Goal: Navigation & Orientation: Understand site structure

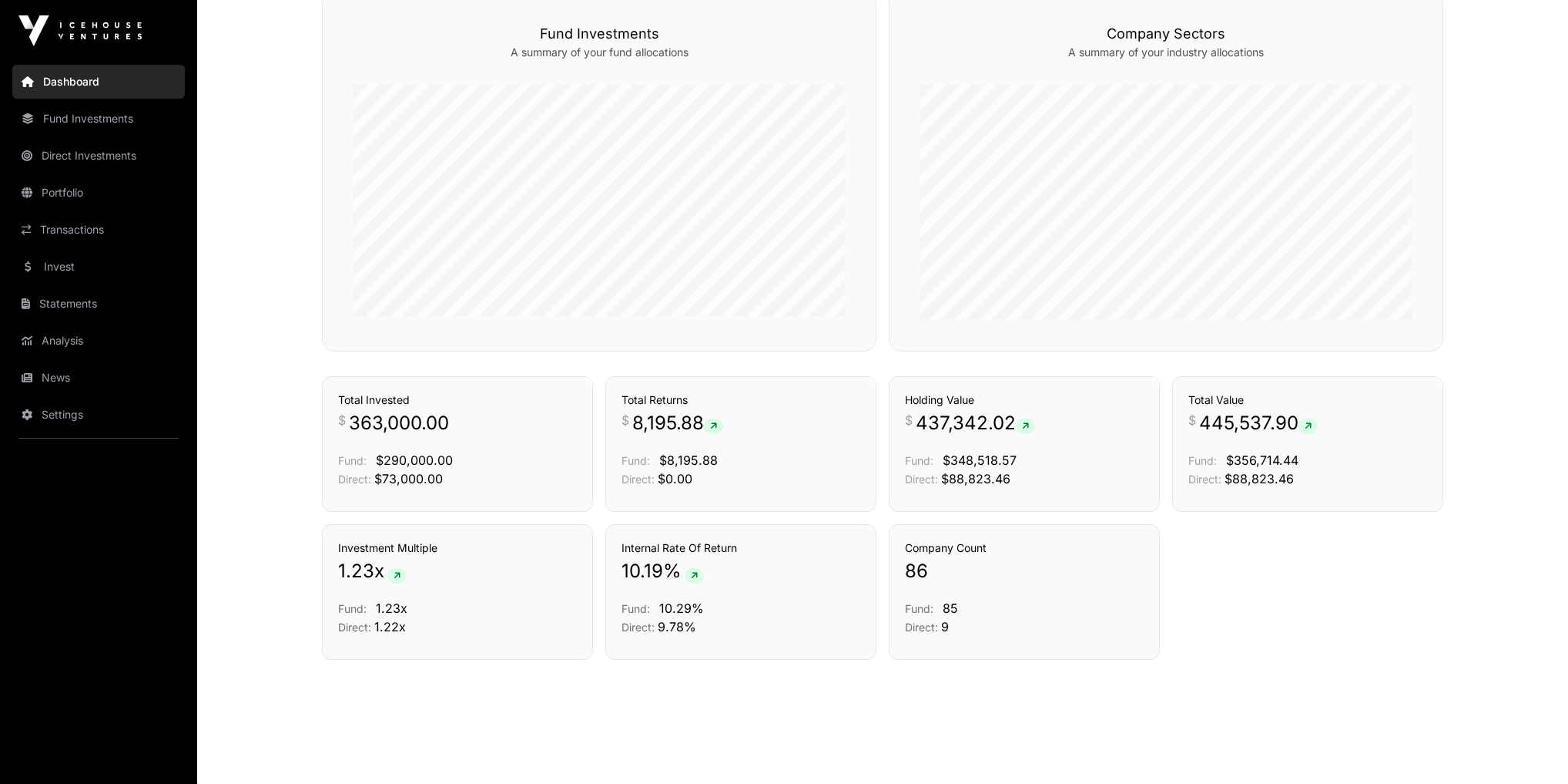
scroll to position [934, 0]
click at [56, 377] on link "News" at bounding box center [98, 378] width 173 height 34
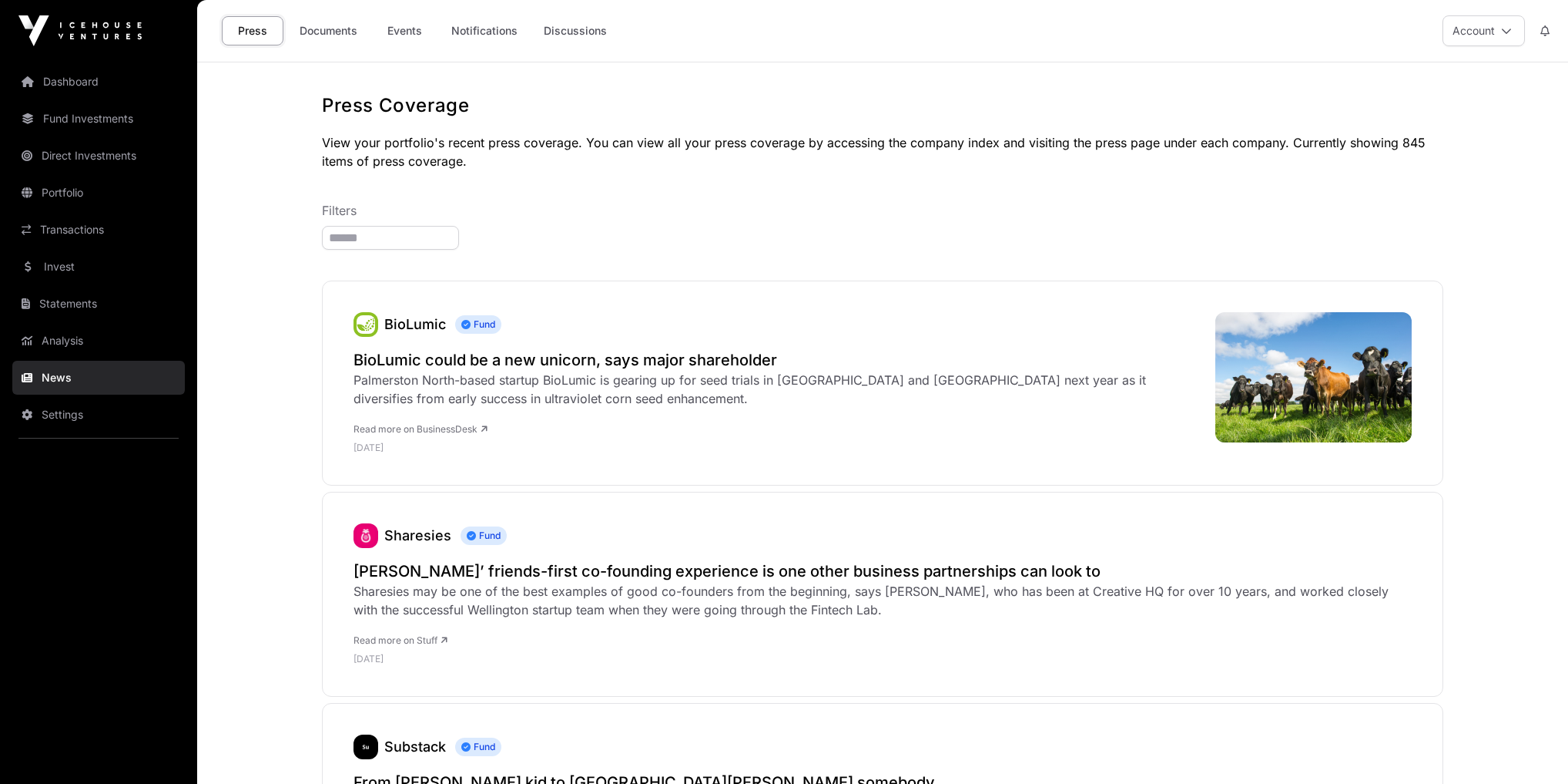
click at [424, 24] on link "Events" at bounding box center [404, 31] width 62 height 29
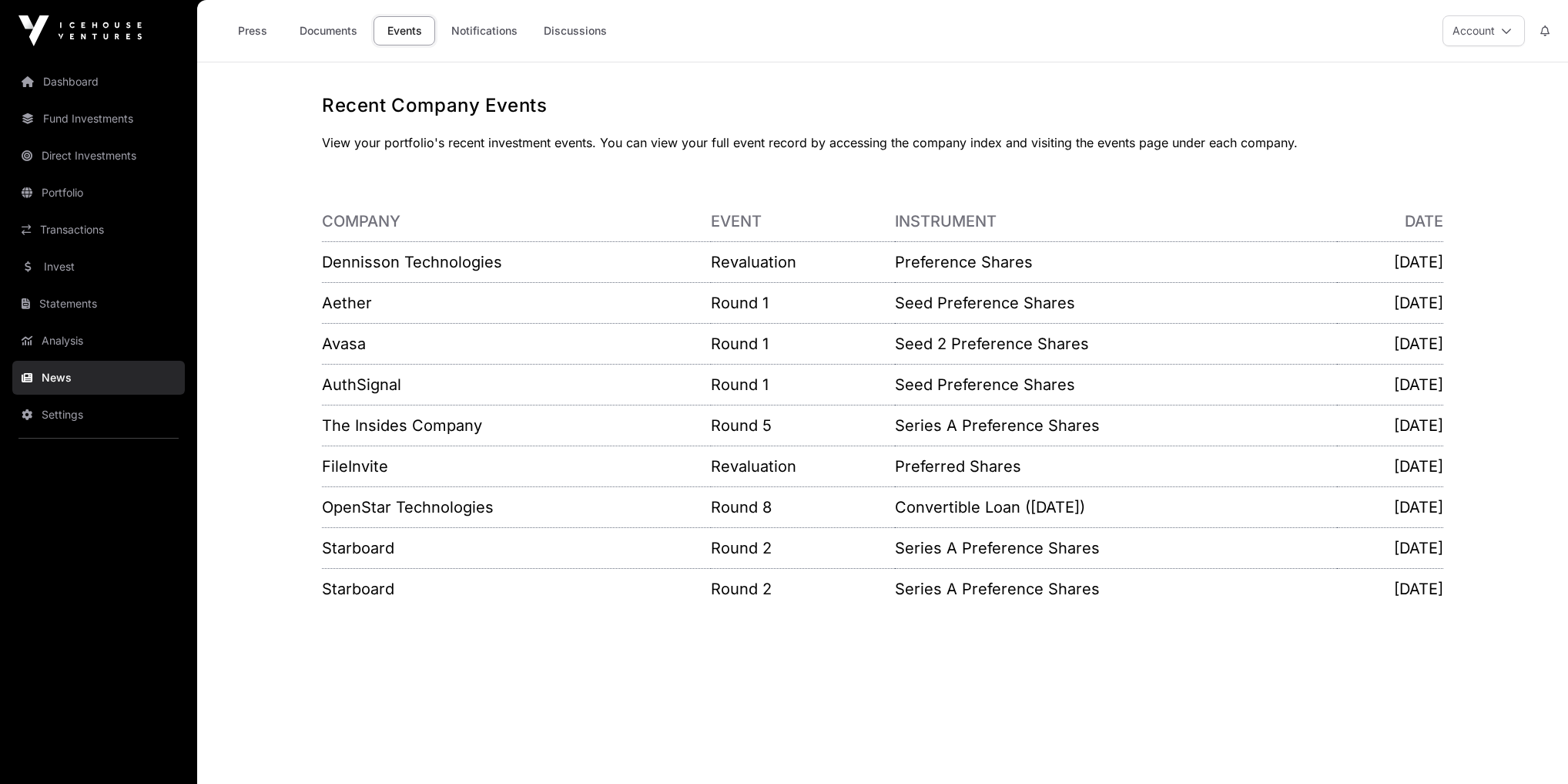
click at [477, 36] on link "Notifications" at bounding box center [484, 31] width 86 height 29
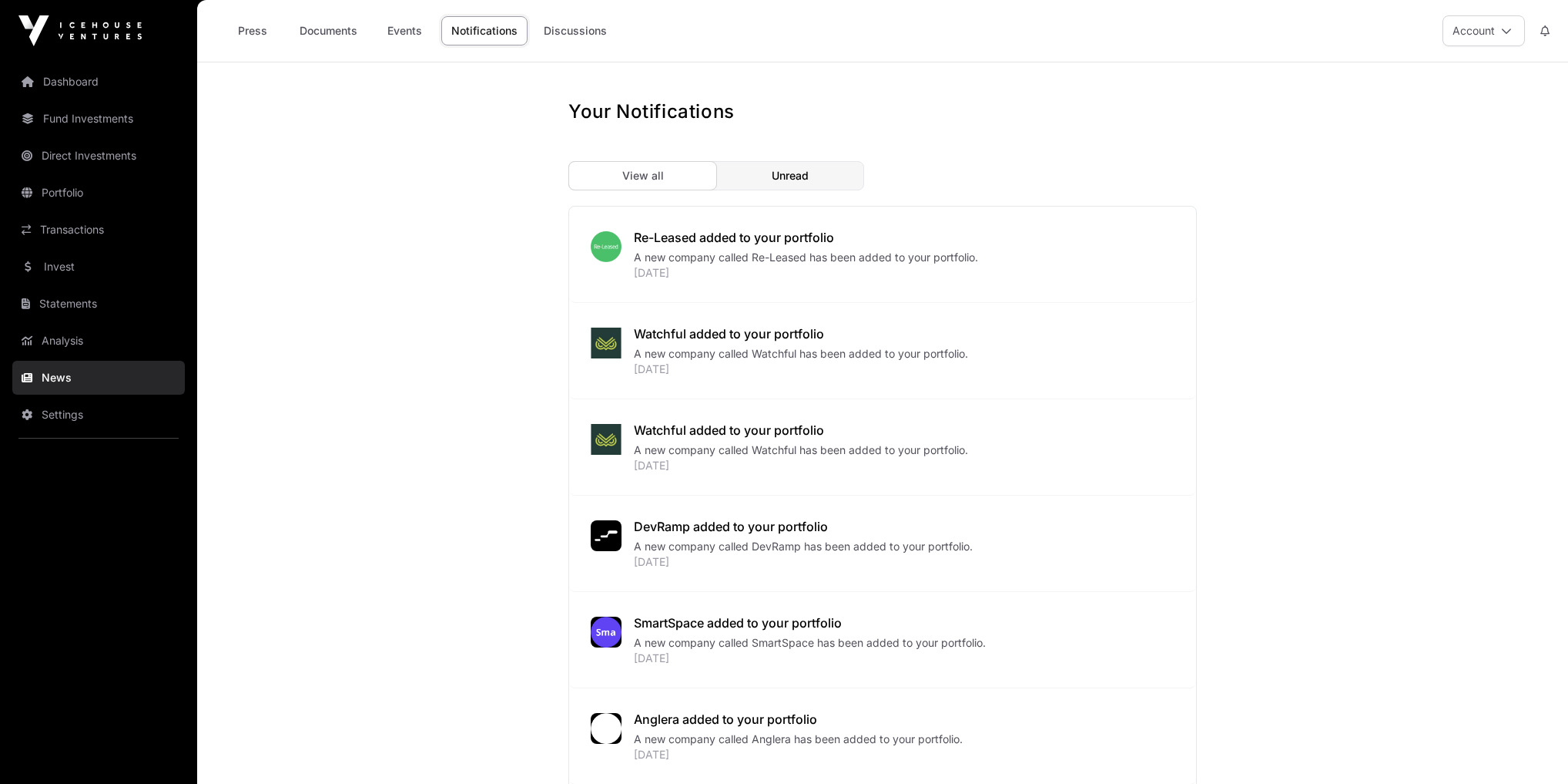
click at [61, 294] on link "Statements" at bounding box center [98, 304] width 173 height 34
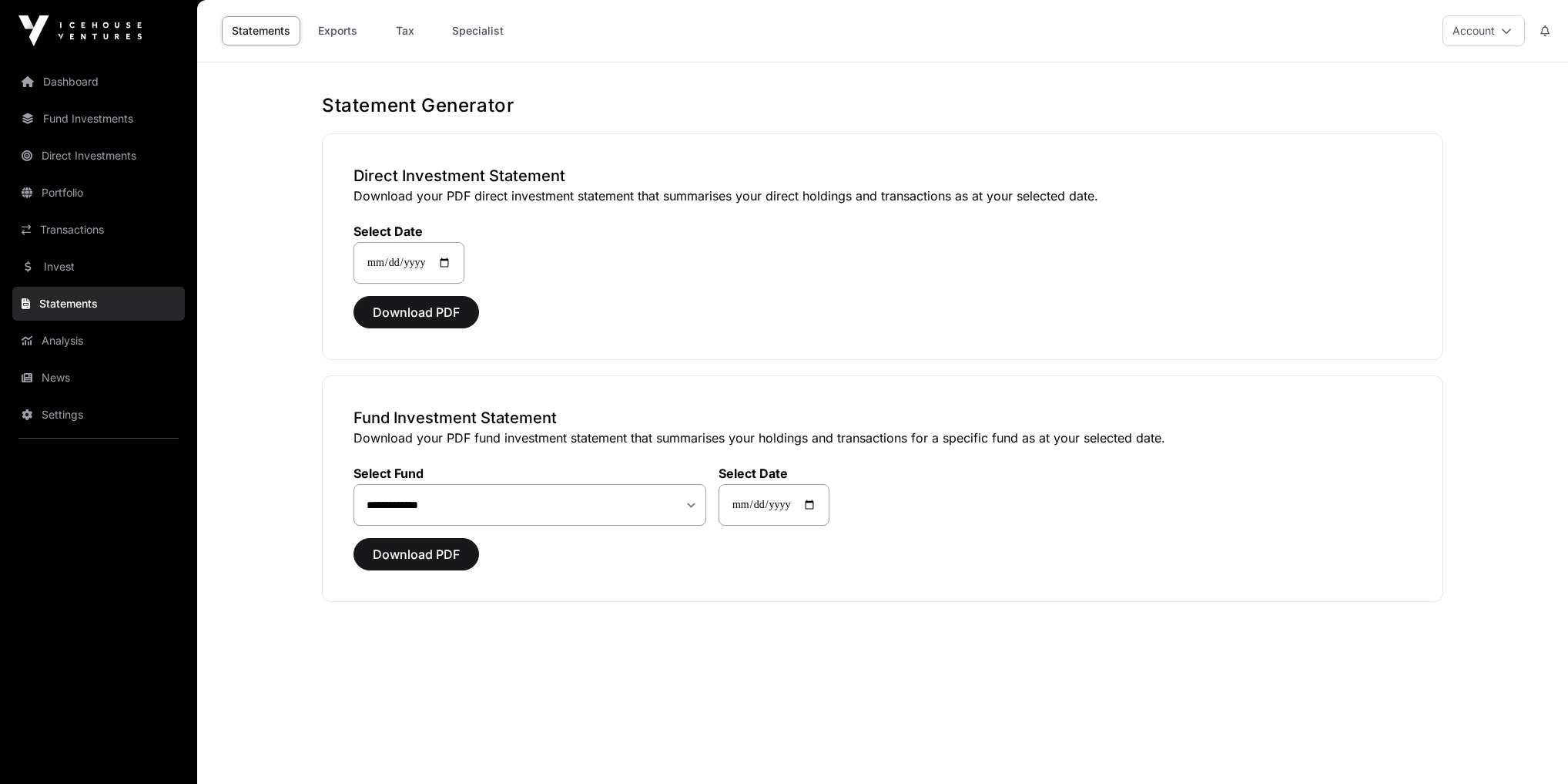
click at [74, 264] on link "Invest" at bounding box center [98, 267] width 173 height 34
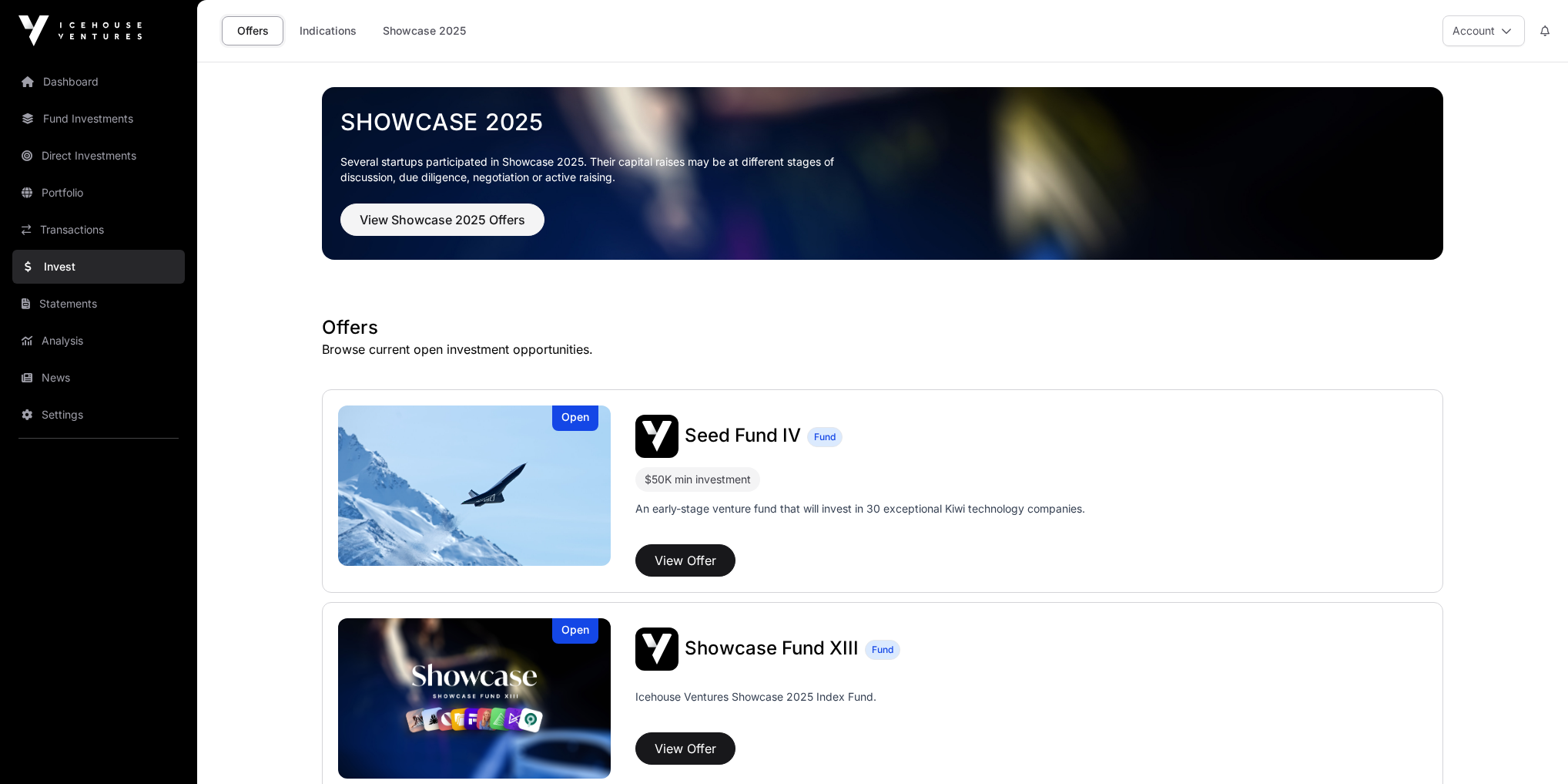
click at [84, 234] on link "Transactions" at bounding box center [98, 230] width 173 height 34
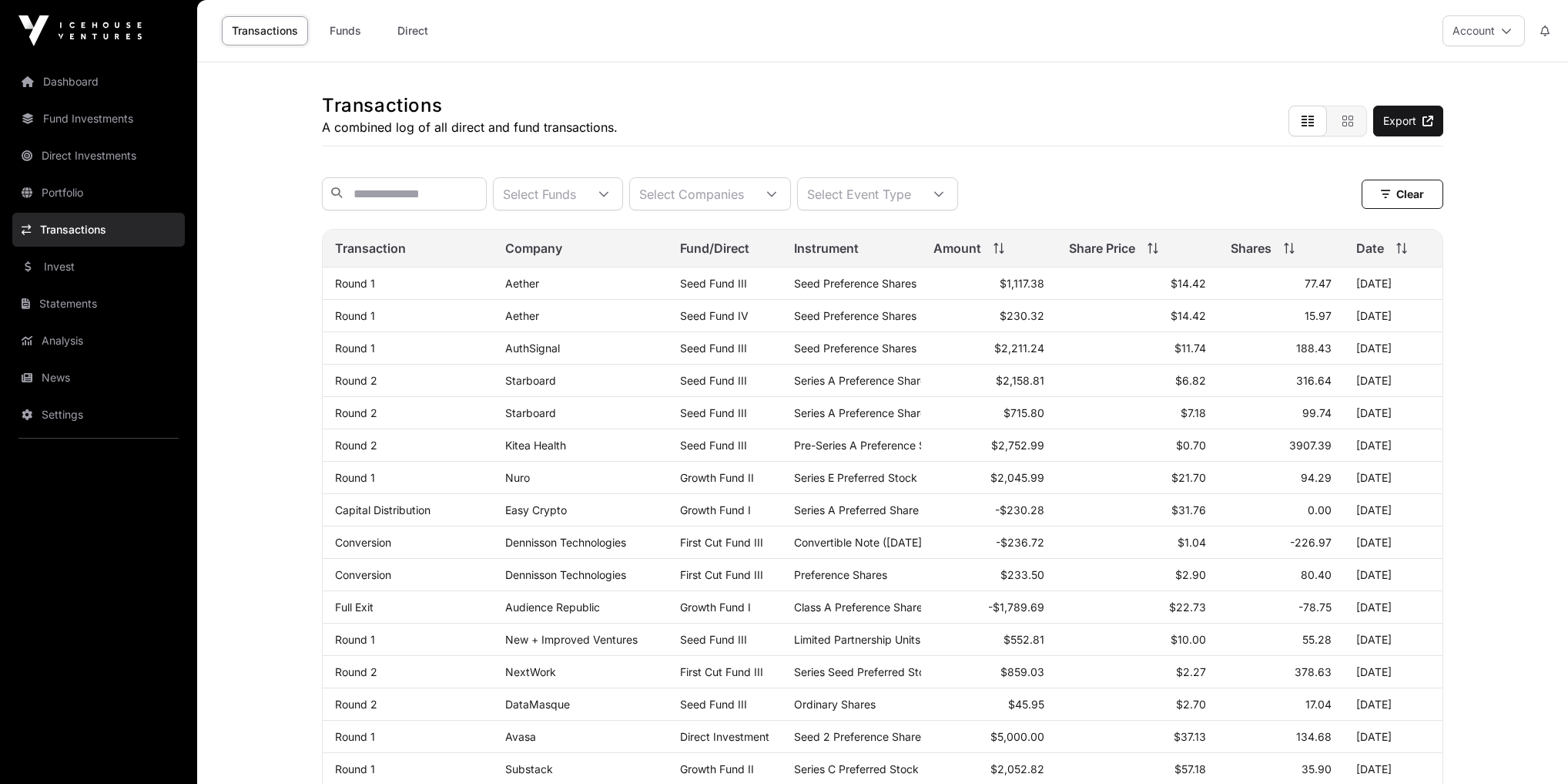
click at [84, 78] on link "Dashboard" at bounding box center [98, 82] width 173 height 34
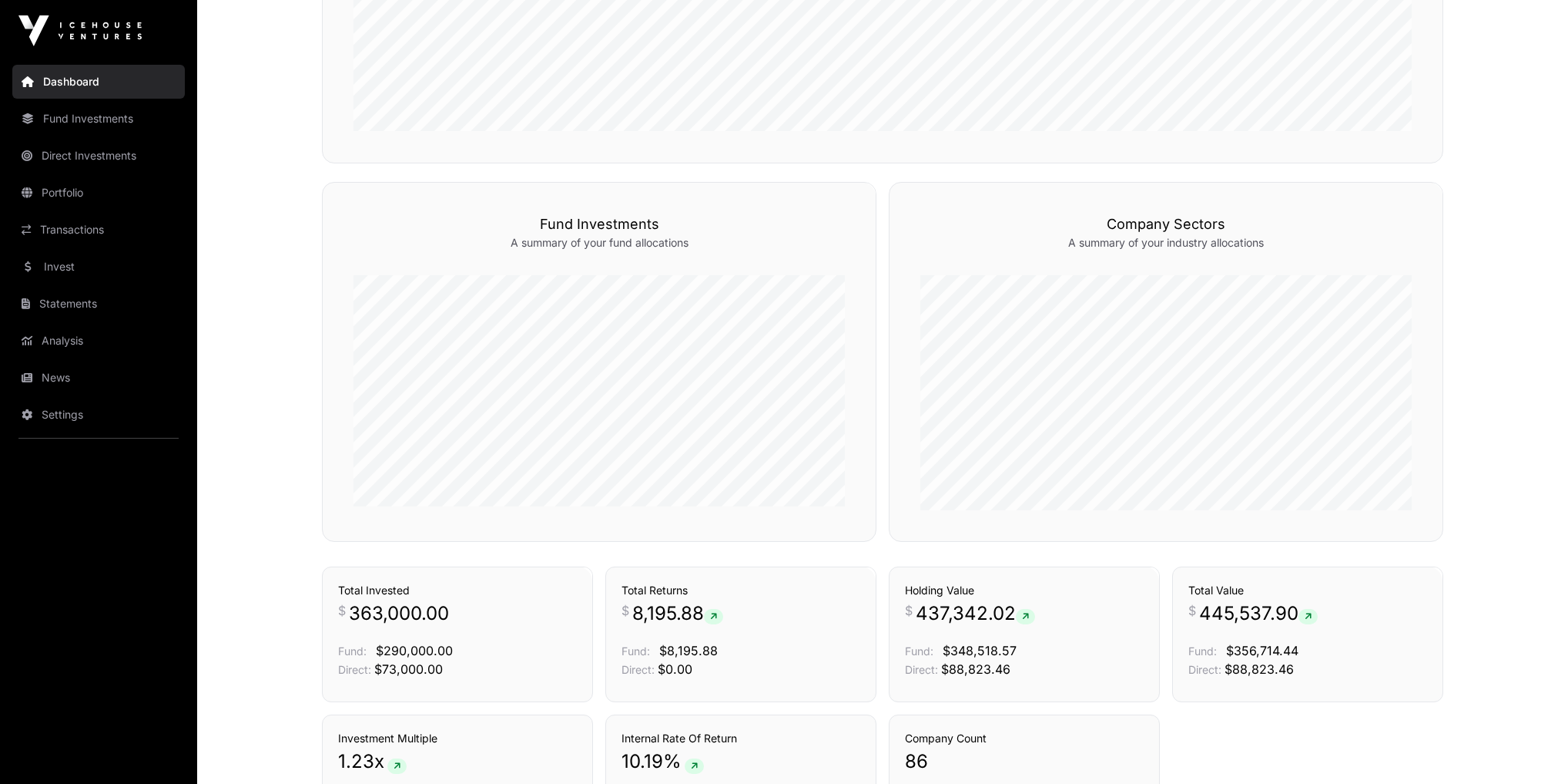
scroll to position [934, 0]
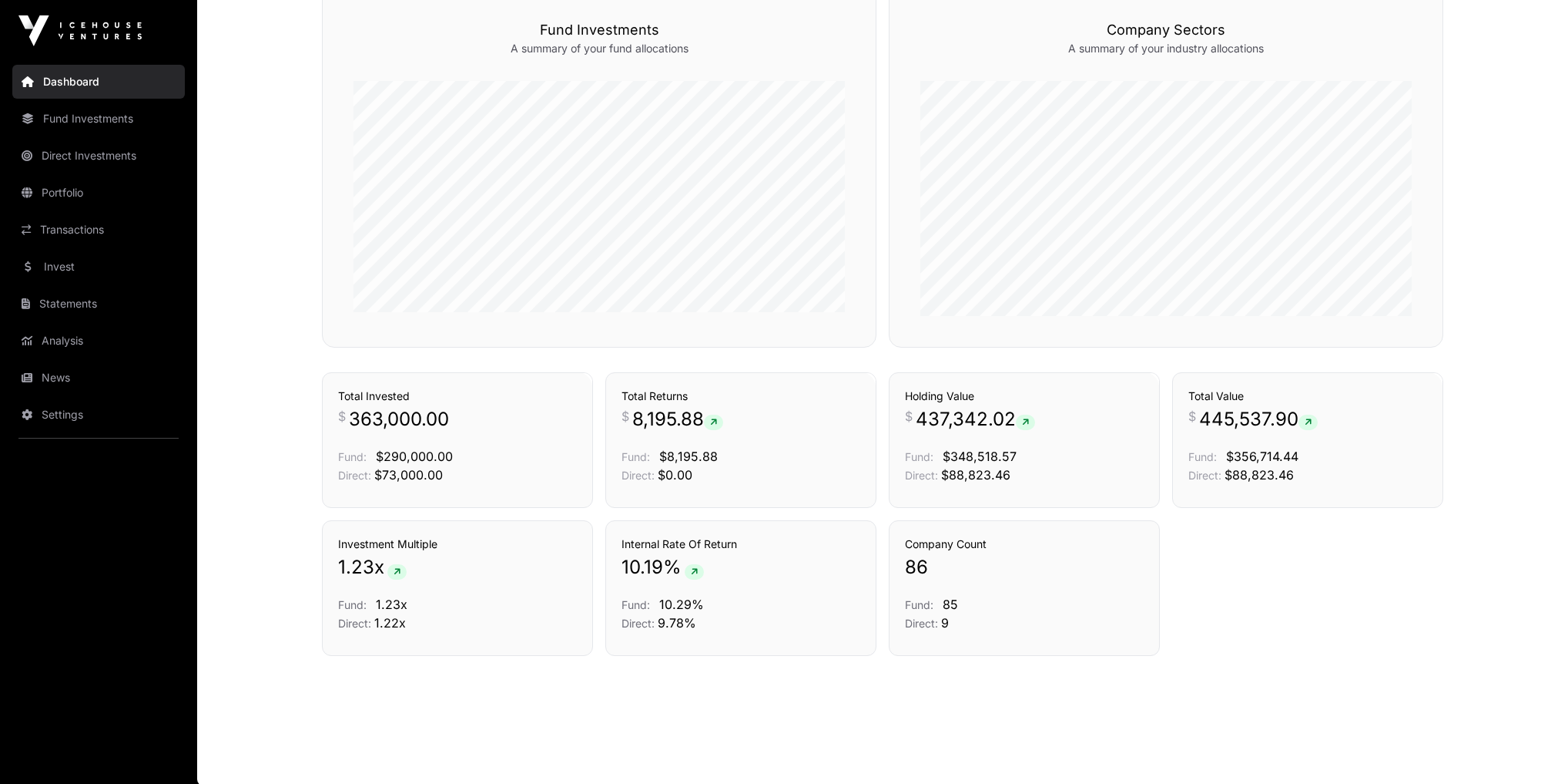
click at [74, 373] on link "News" at bounding box center [98, 378] width 173 height 34
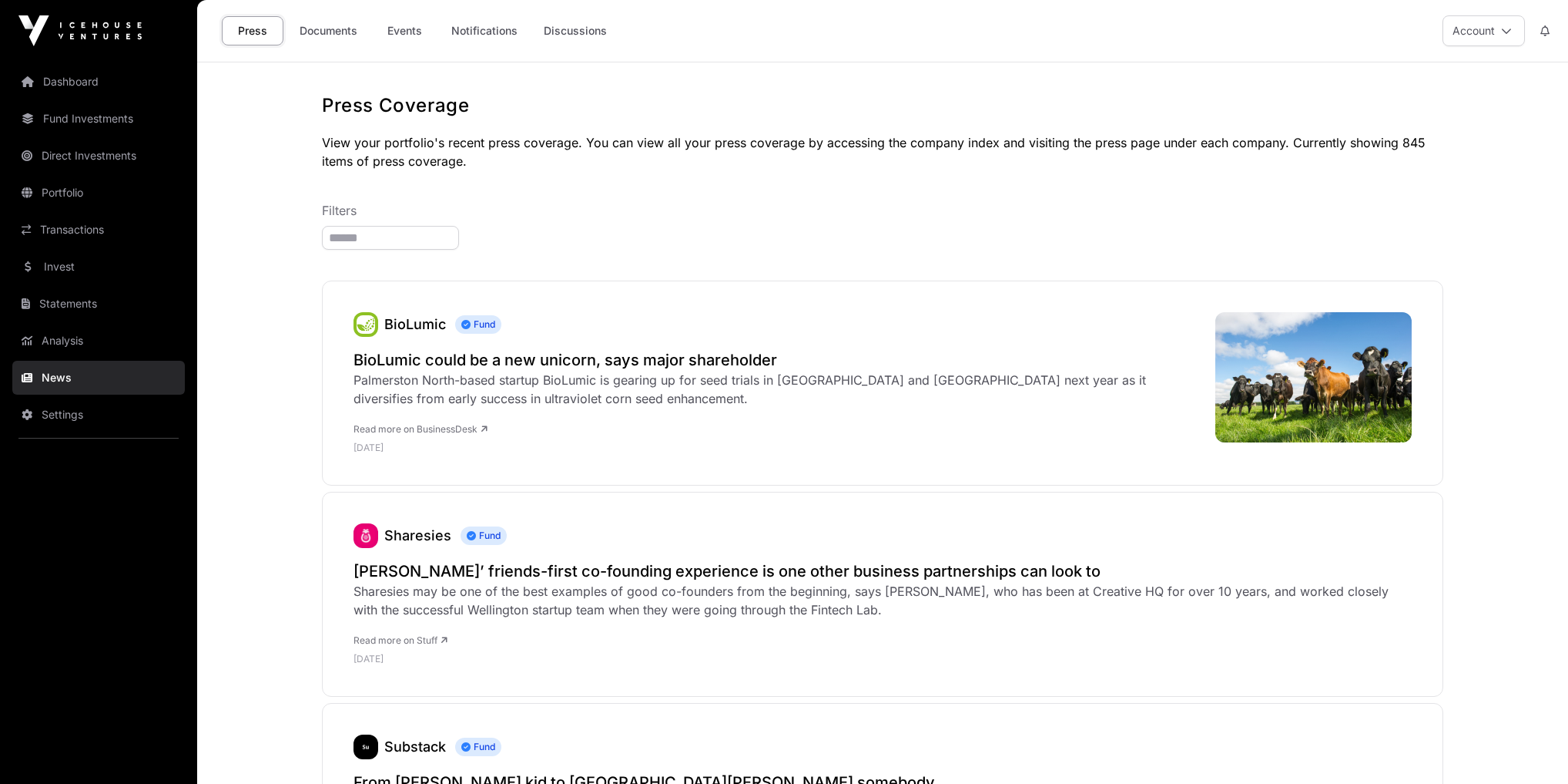
click at [78, 333] on link "Analysis" at bounding box center [98, 341] width 173 height 34
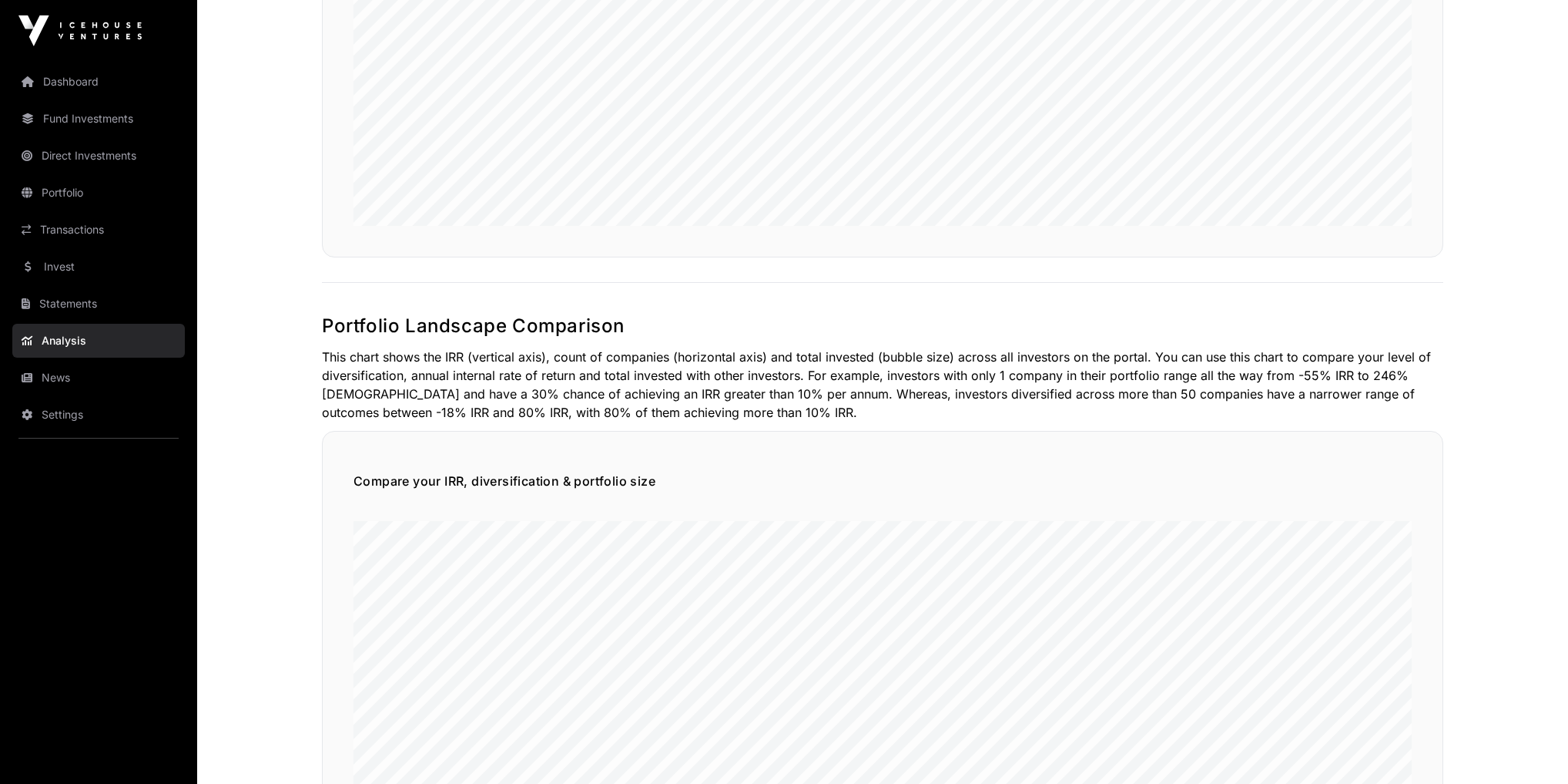
scroll to position [740, 0]
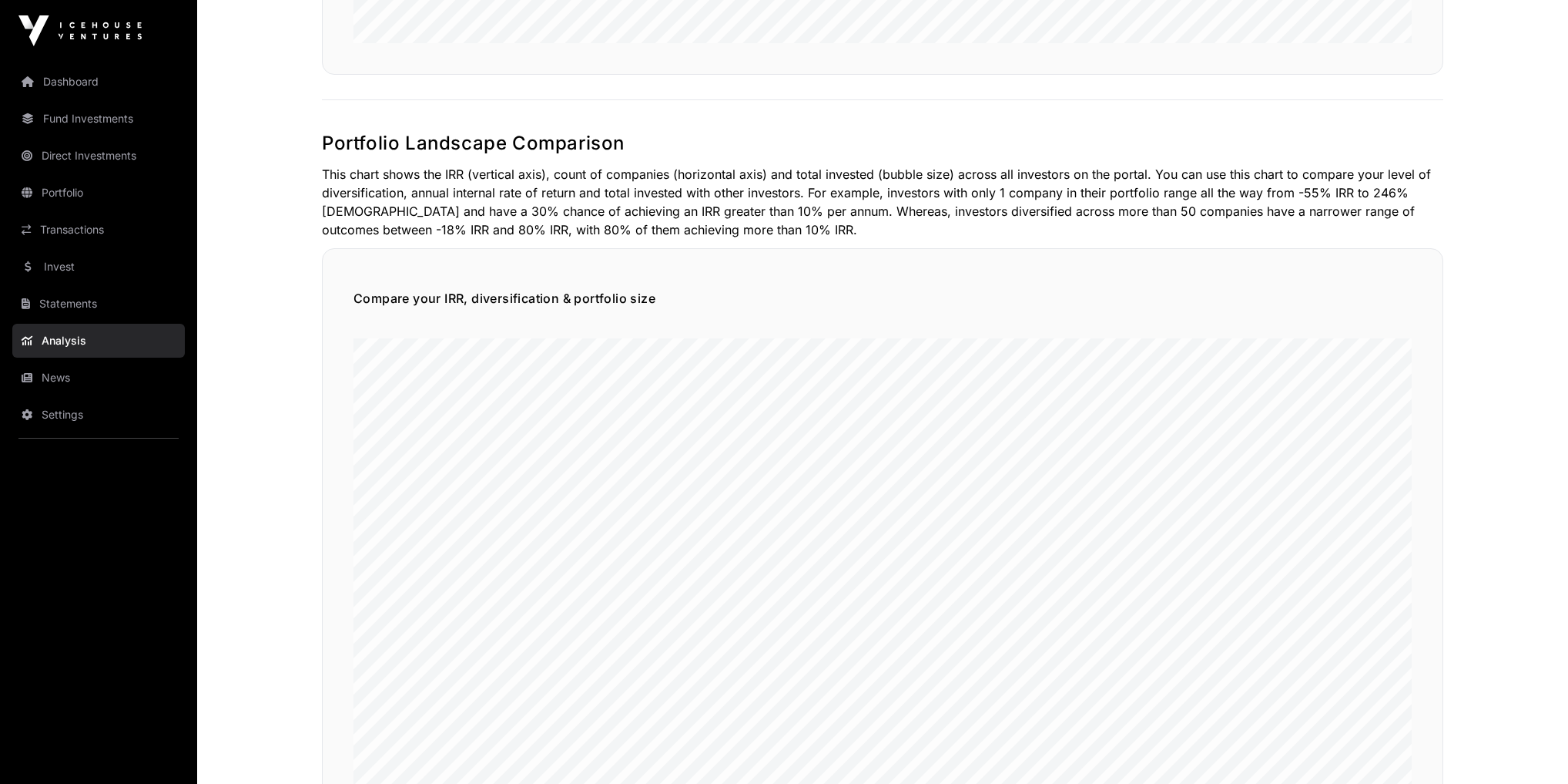
click at [89, 195] on link "Portfolio" at bounding box center [98, 193] width 173 height 34
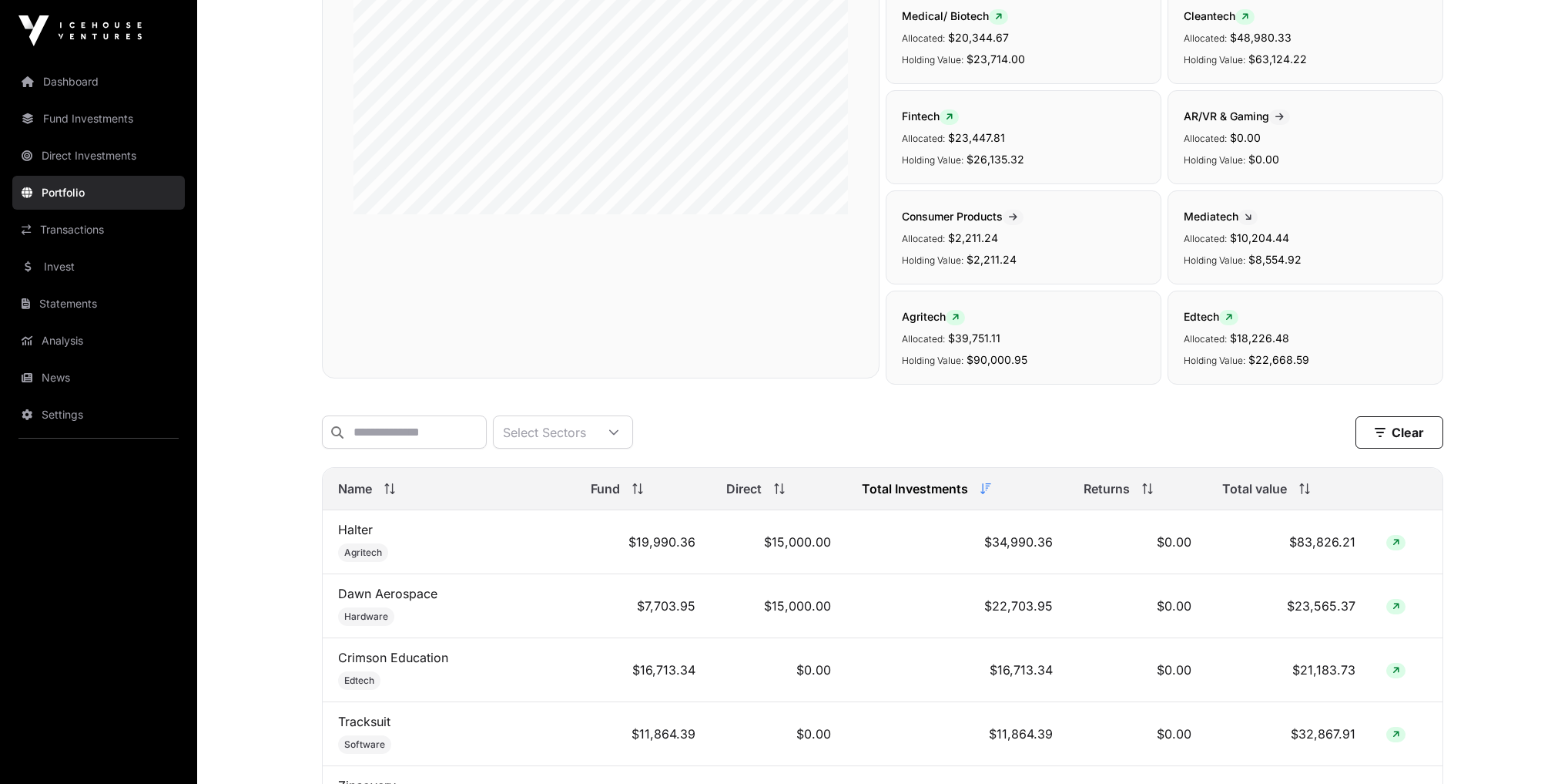
scroll to position [493, 0]
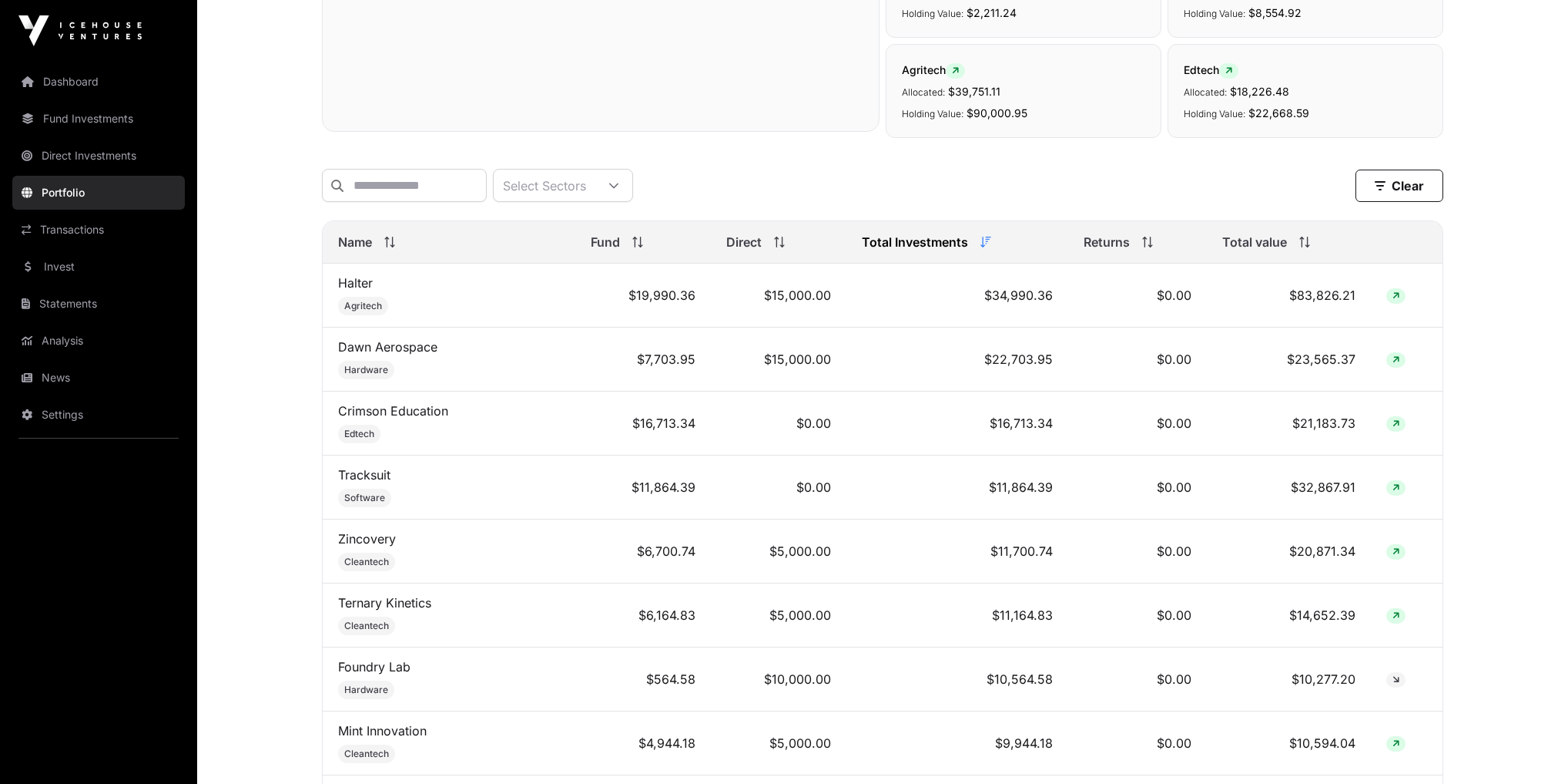
click at [1271, 251] on span "Total value" at bounding box center [1255, 241] width 65 height 18
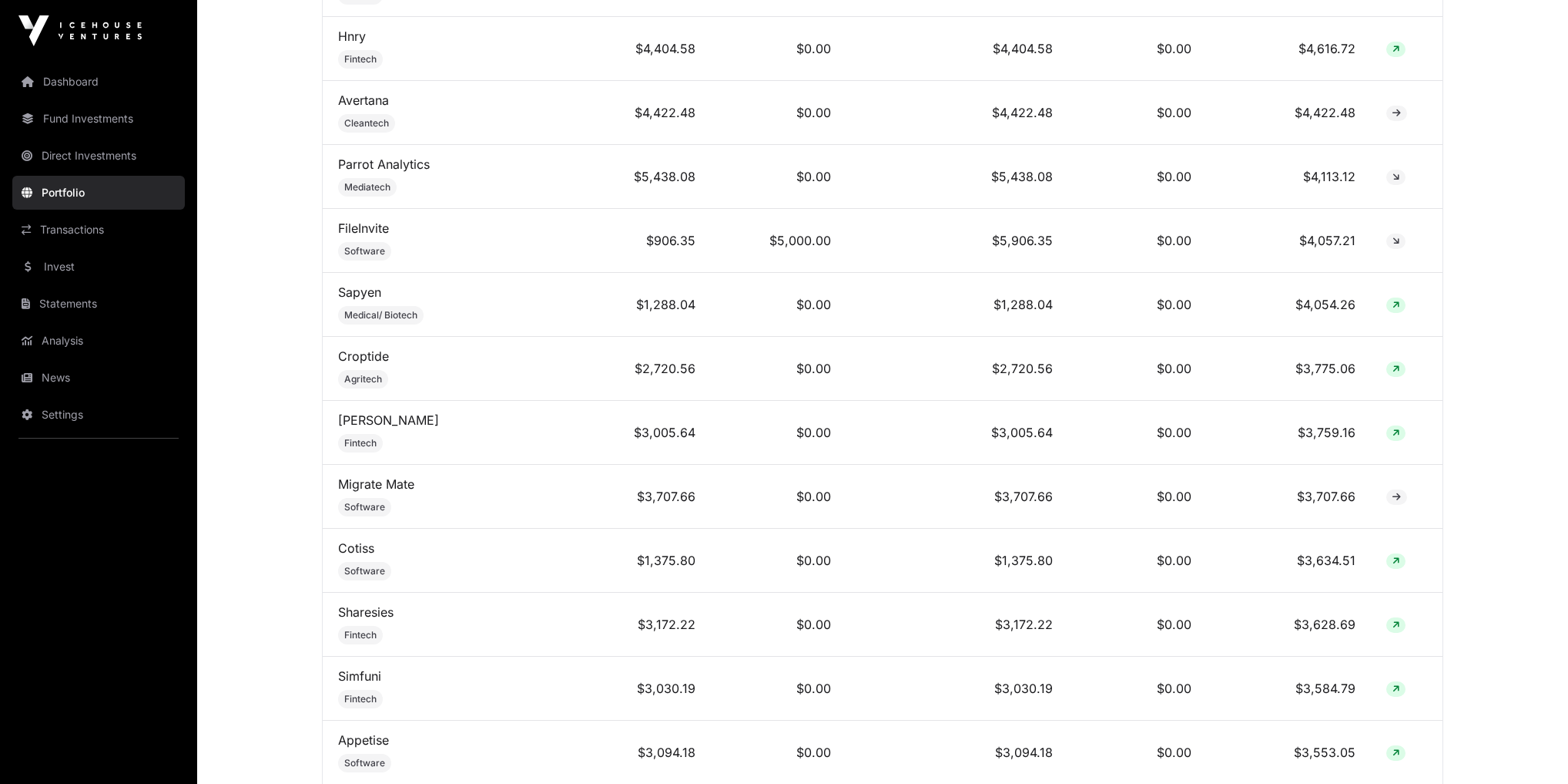
scroll to position [1911, 0]
